Goal: Find specific page/section: Find specific page/section

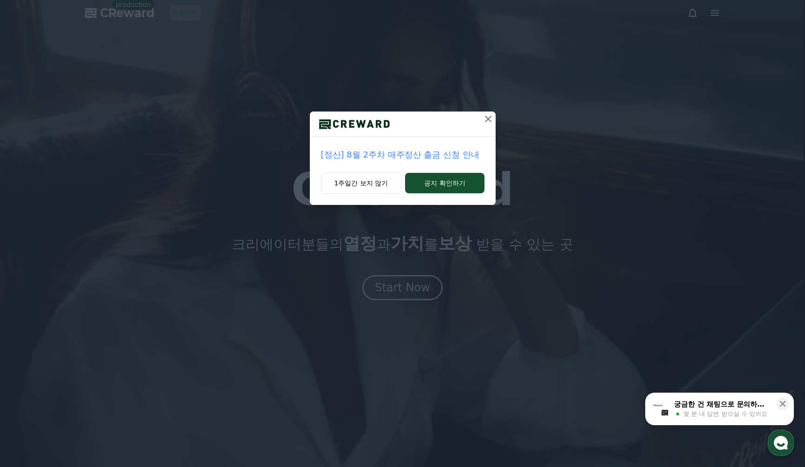
click at [176, 16] on div "[정산] 8월 2주차 매주정산 출금 신청 안내 1주일간 보지 않기 공지 확인하기" at bounding box center [402, 110] width 805 height 220
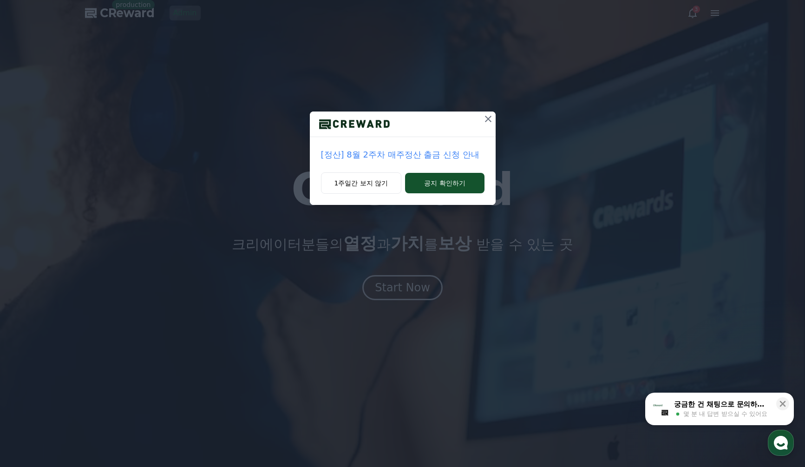
click at [487, 120] on icon at bounding box center [488, 119] width 7 height 7
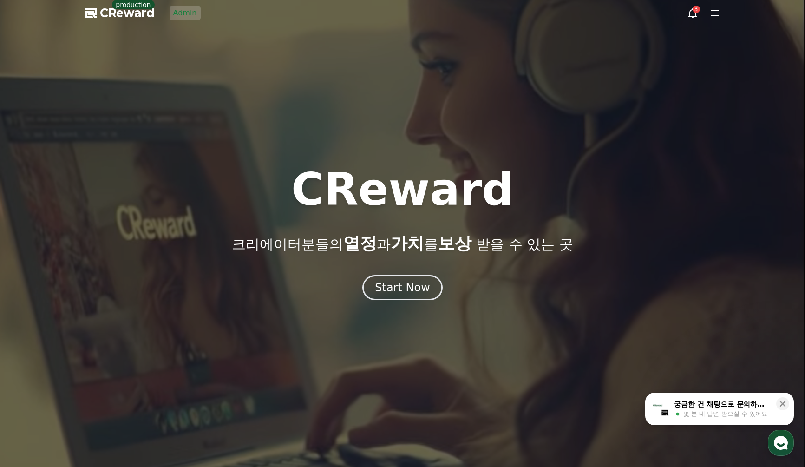
click at [173, 13] on link "Admin" at bounding box center [185, 13] width 31 height 15
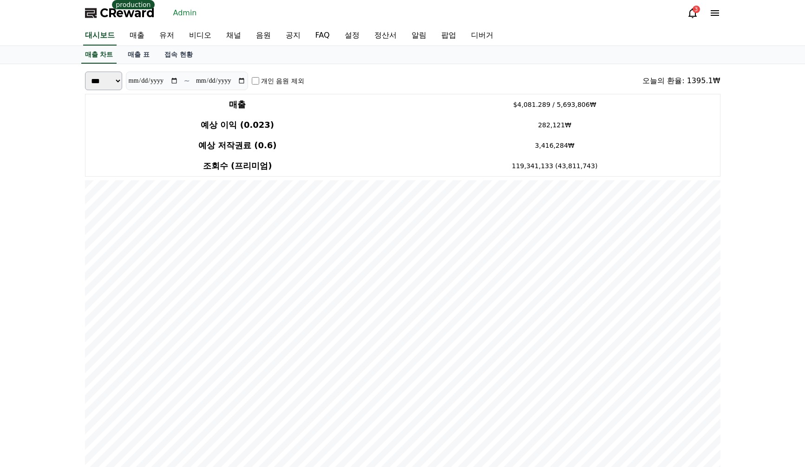
click at [304, 62] on div "매출 차트 매출 표 접속 현황" at bounding box center [403, 55] width 651 height 18
click at [152, 39] on link "유저" at bounding box center [167, 36] width 30 height 20
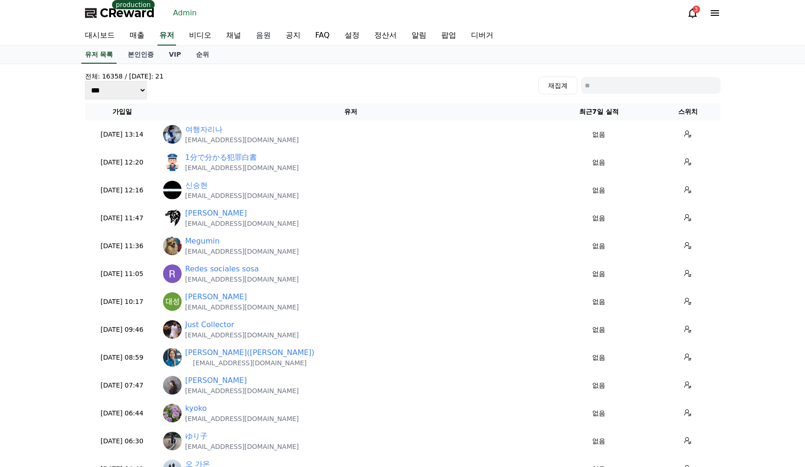
click at [249, 34] on link "음원" at bounding box center [264, 36] width 30 height 20
click at [219, 35] on link "채널" at bounding box center [234, 36] width 30 height 20
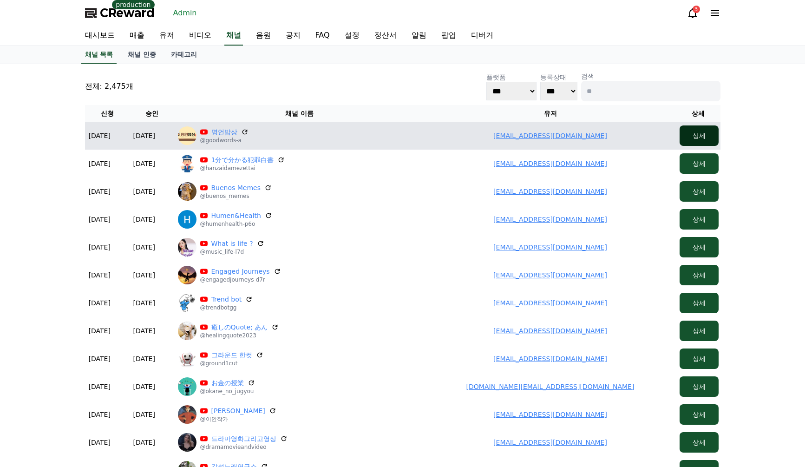
click at [701, 139] on button "상세" at bounding box center [699, 135] width 39 height 20
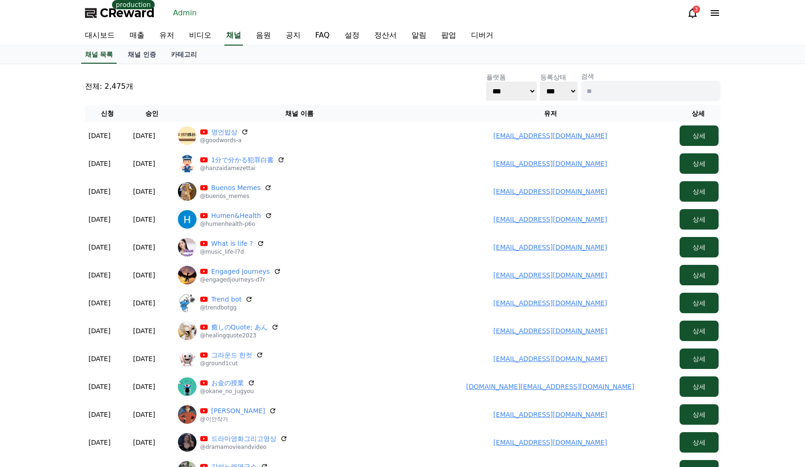
click at [636, 63] on div "채널 목록 채널 인증 카테고리" at bounding box center [403, 55] width 651 height 18
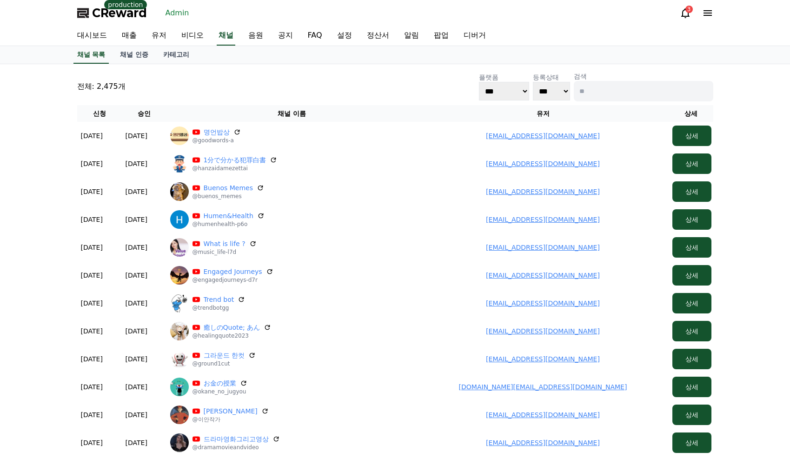
click at [421, 91] on div "전체: 2,475개 플랫폼 *** ***** **** 등록상태 *** *** 검색" at bounding box center [395, 87] width 636 height 30
